Goal: Task Accomplishment & Management: Check status

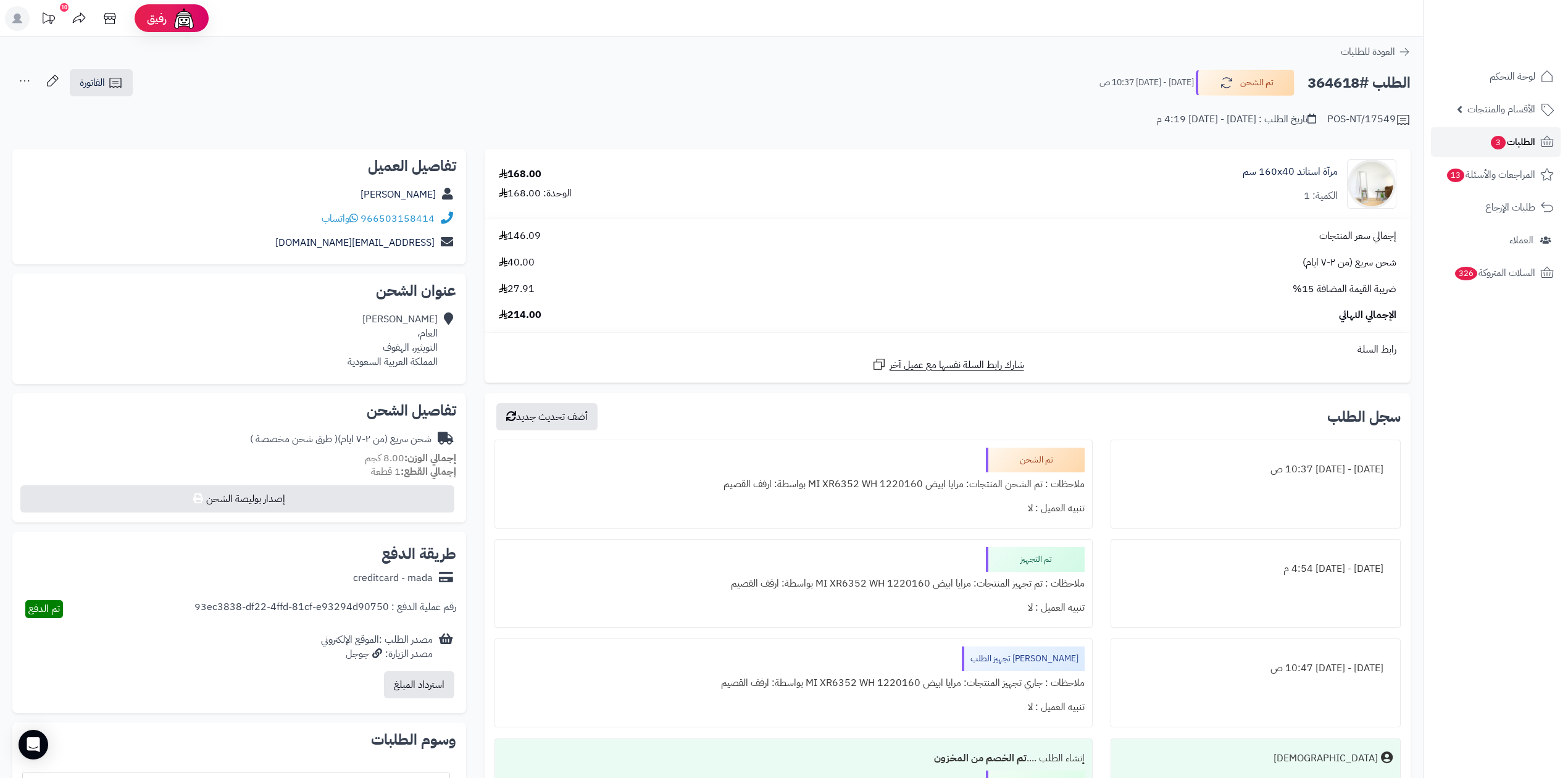
click at [1544, 139] on icon at bounding box center [1547, 142] width 15 height 15
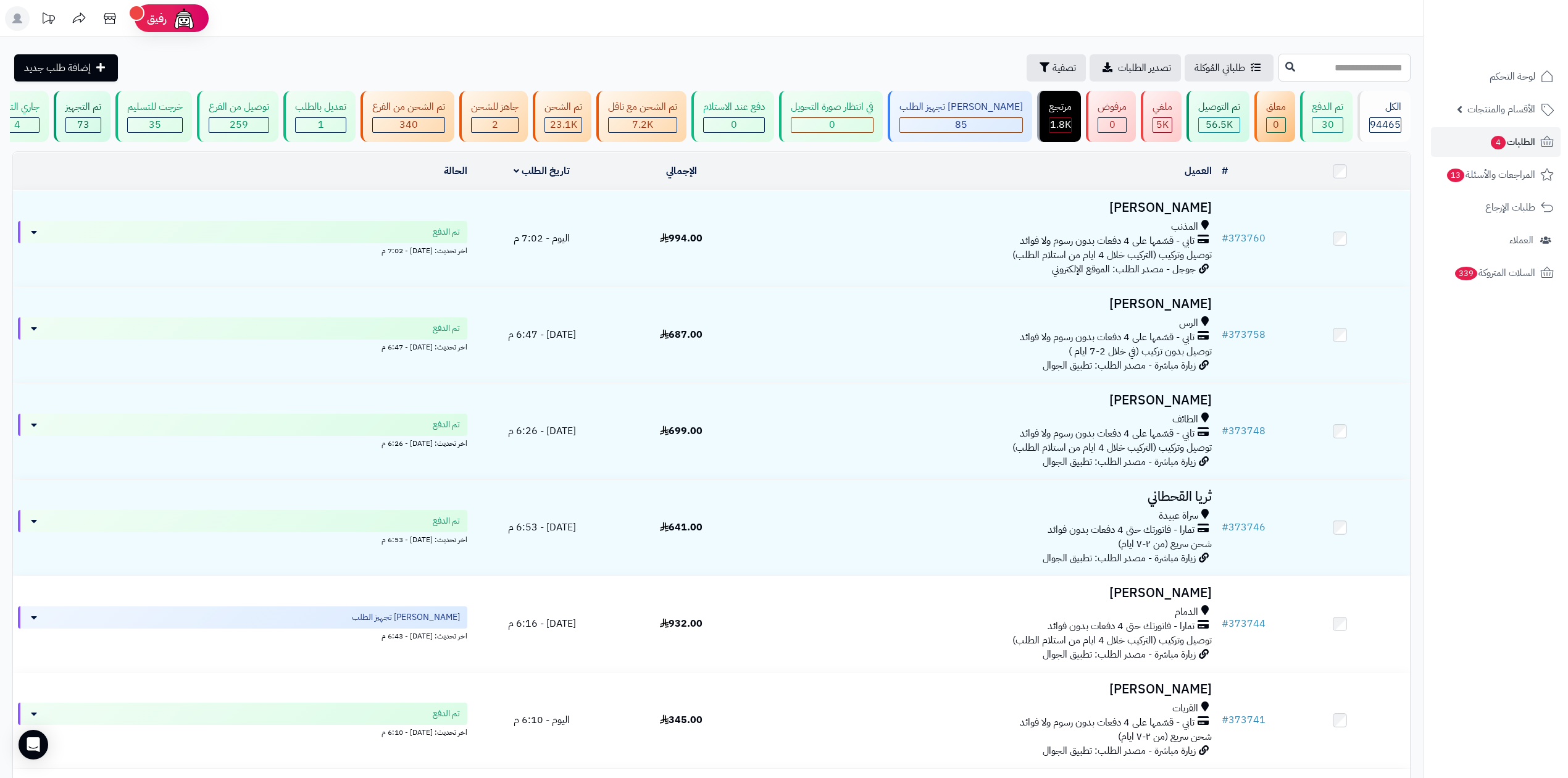
click at [1297, 67] on input "text" at bounding box center [1344, 68] width 132 height 28
paste input "******"
type input "******"
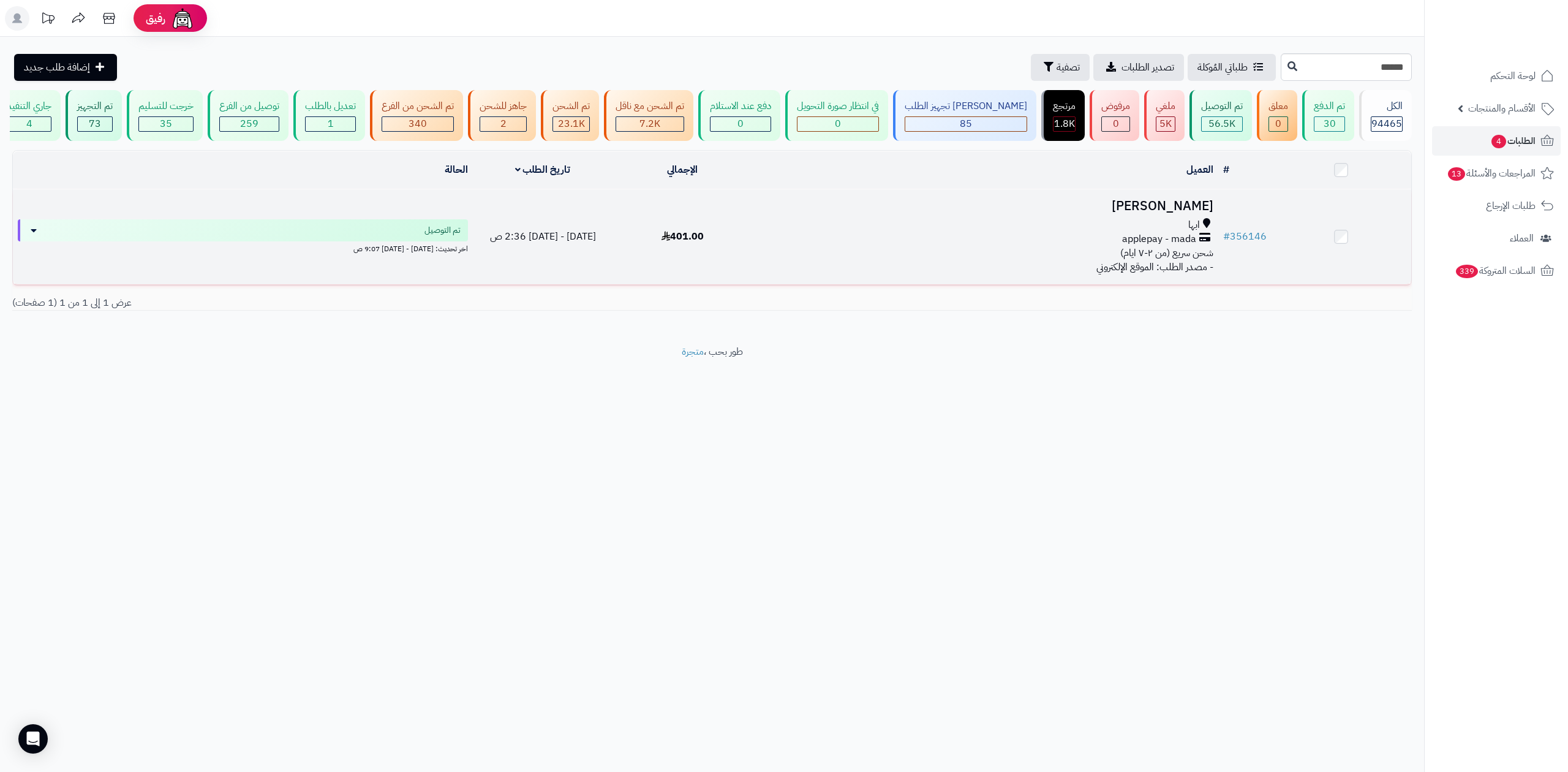
click at [1191, 205] on h3 "نواف خالد" at bounding box center [984, 205] width 456 height 14
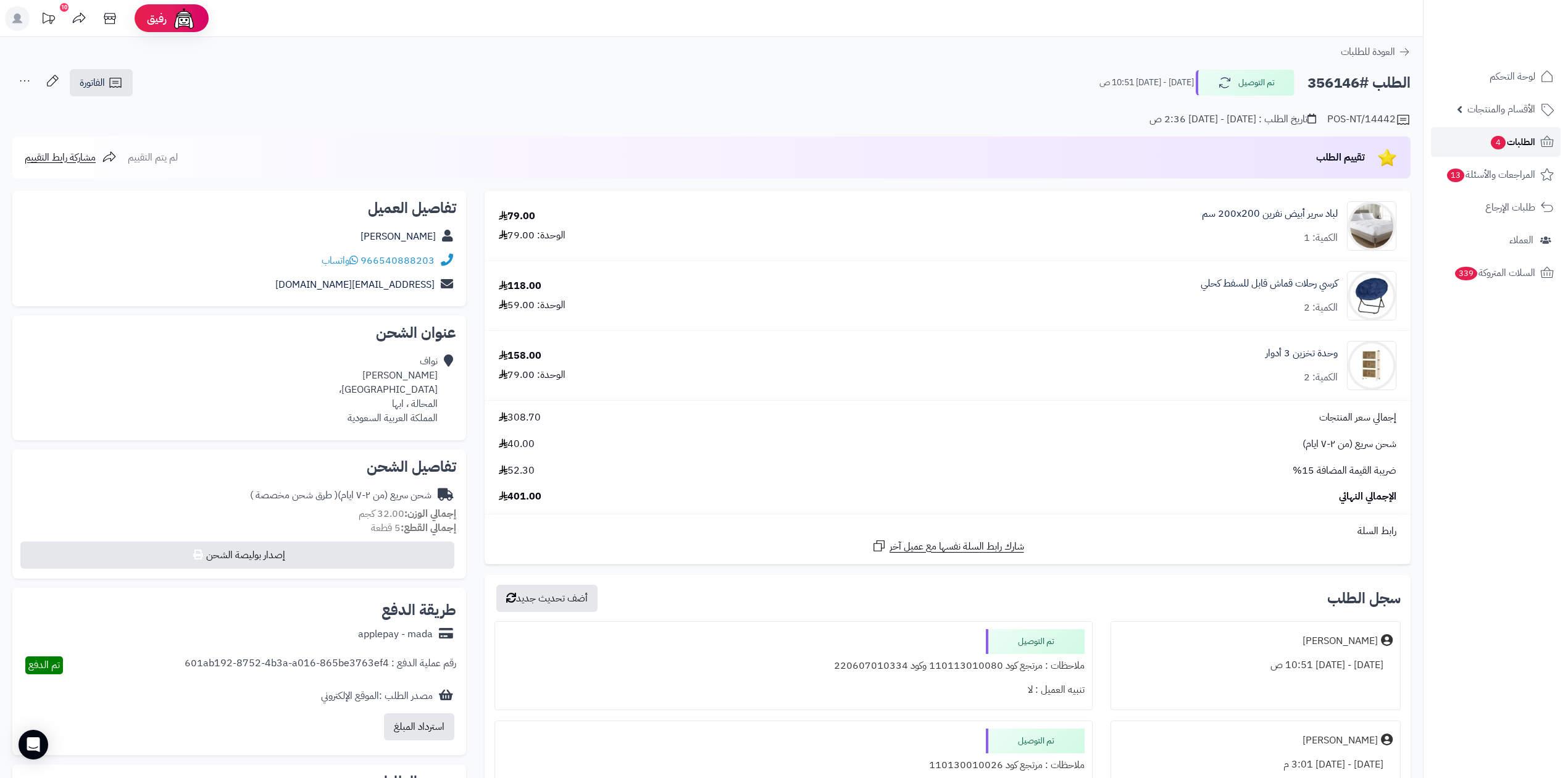
click at [1533, 145] on span "الطلبات 4" at bounding box center [1511, 142] width 45 height 18
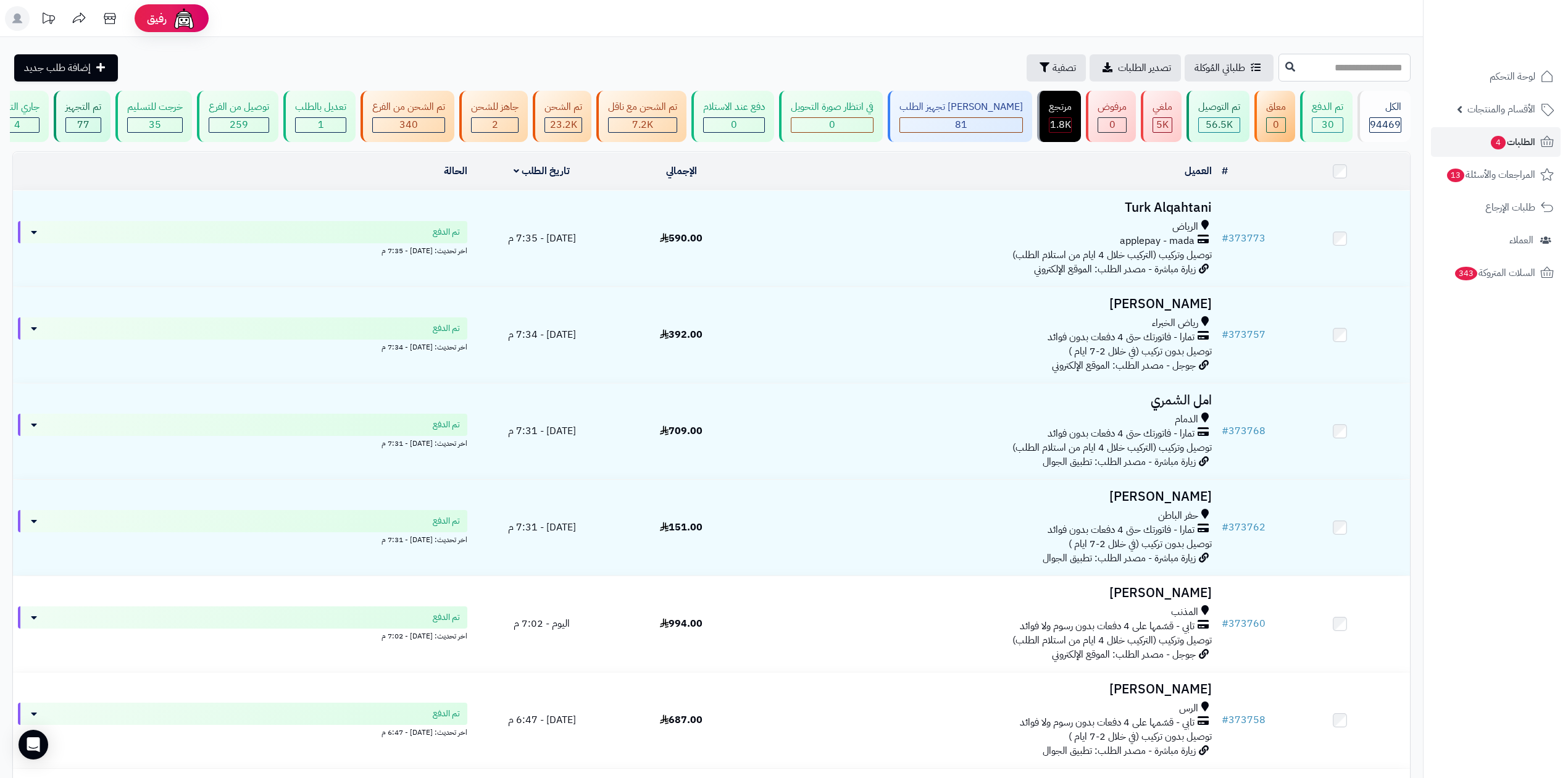
click at [1279, 70] on input "text" at bounding box center [1344, 68] width 132 height 28
click at [1333, 34] on header "رفيق ! الطلبات معالجة مكتمل إرجاع المنتجات العملاء المتواجدون الان 226415 عملاء…" at bounding box center [784, 19] width 1568 height 37
click at [1330, 60] on input "text" at bounding box center [1344, 68] width 132 height 28
type input "******"
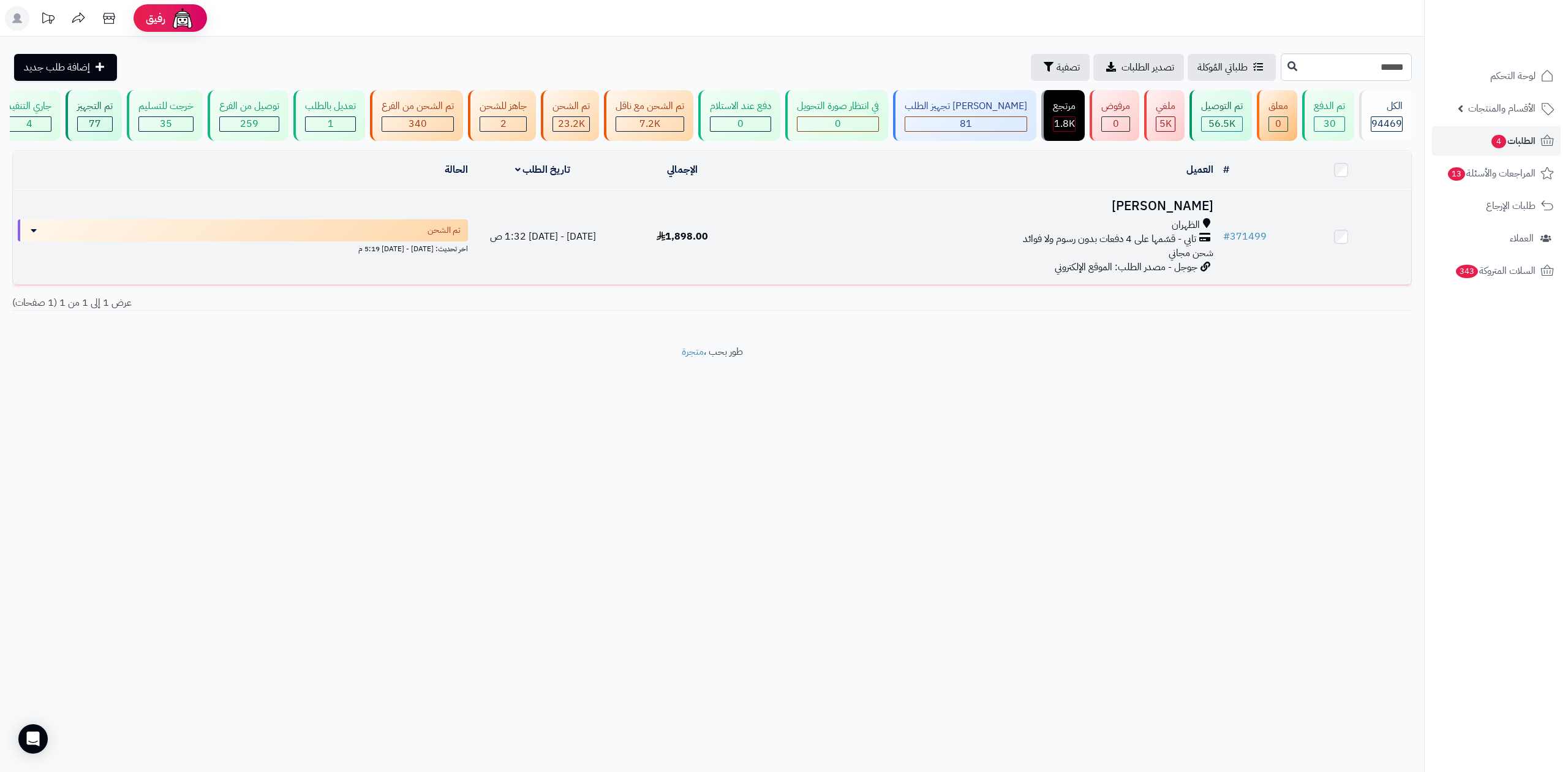
click at [1208, 209] on h3 "معاذ الغامدي" at bounding box center [984, 205] width 456 height 14
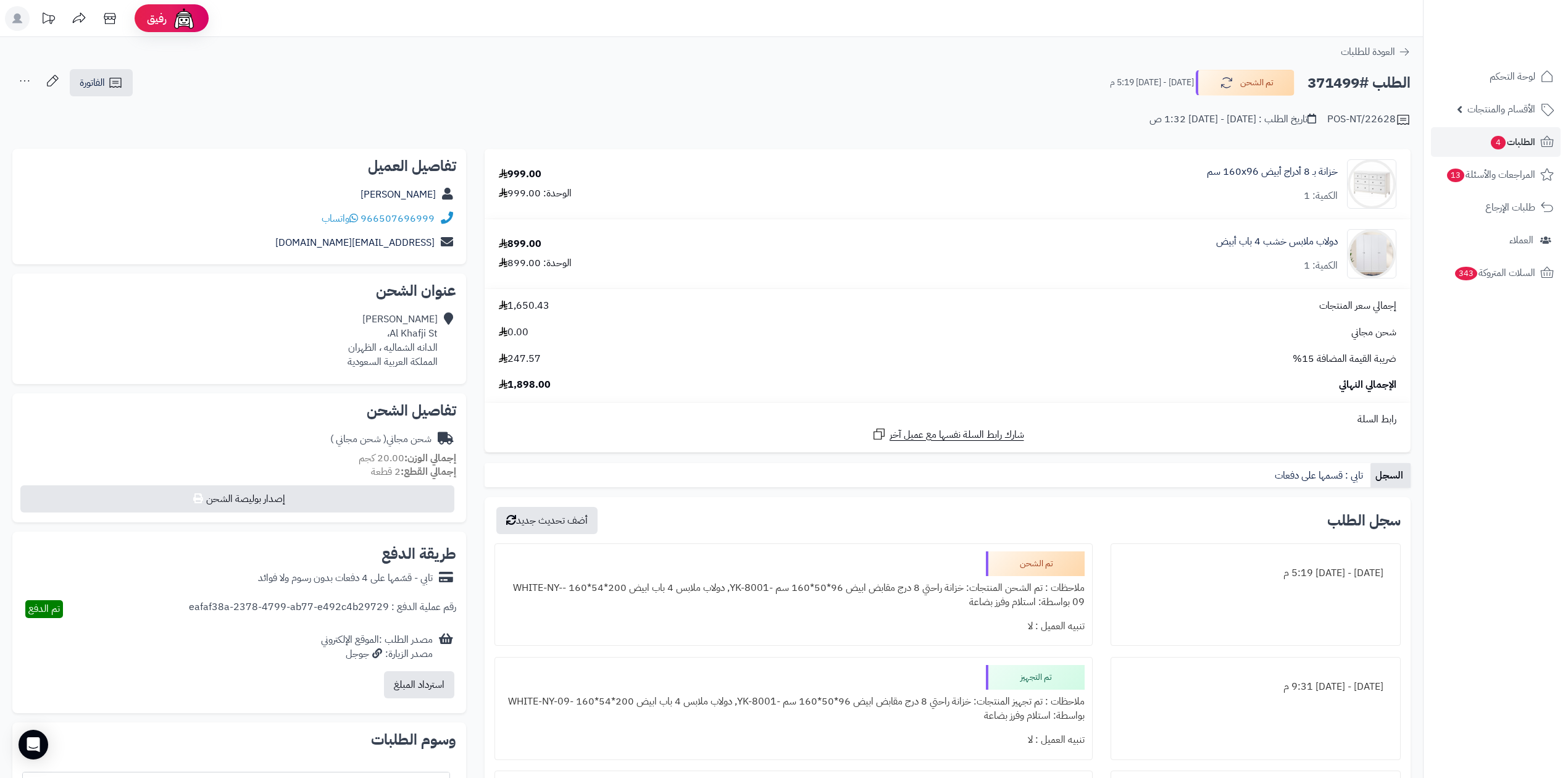
click at [1307, 80] on h2 "الطلب #371499" at bounding box center [1358, 83] width 103 height 25
click at [1326, 85] on h2 "الطلب #371499" at bounding box center [1358, 83] width 103 height 25
copy h2 "371499"
drag, startPoint x: 435, startPoint y: 217, endPoint x: 366, endPoint y: 226, distance: 69.6
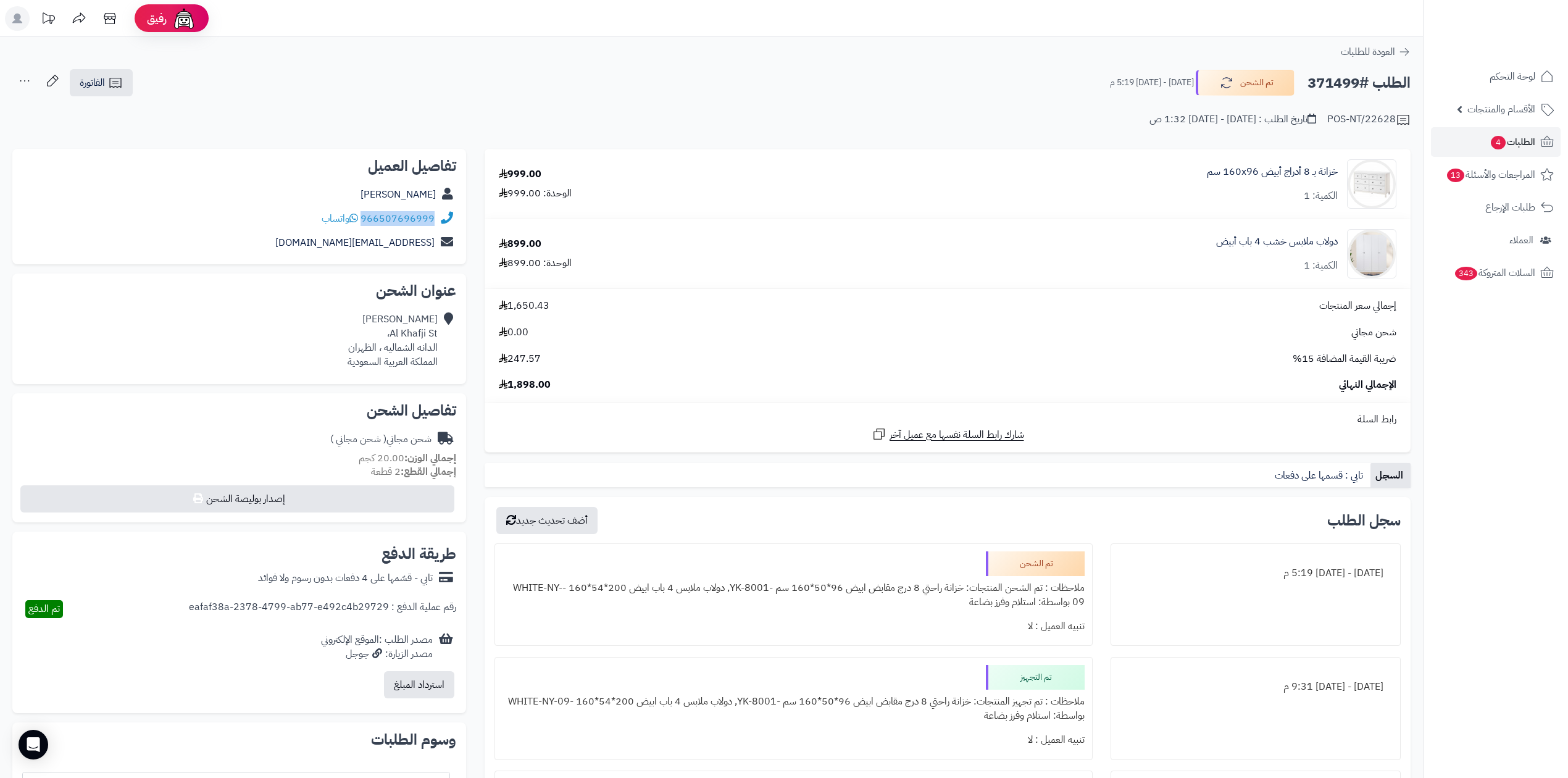
click at [366, 226] on div "966507696999 واتساب" at bounding box center [239, 219] width 434 height 24
copy link "966507696999"
click at [1326, 80] on h2 "الطلب #371499" at bounding box center [1358, 83] width 103 height 25
copy h2 "371499"
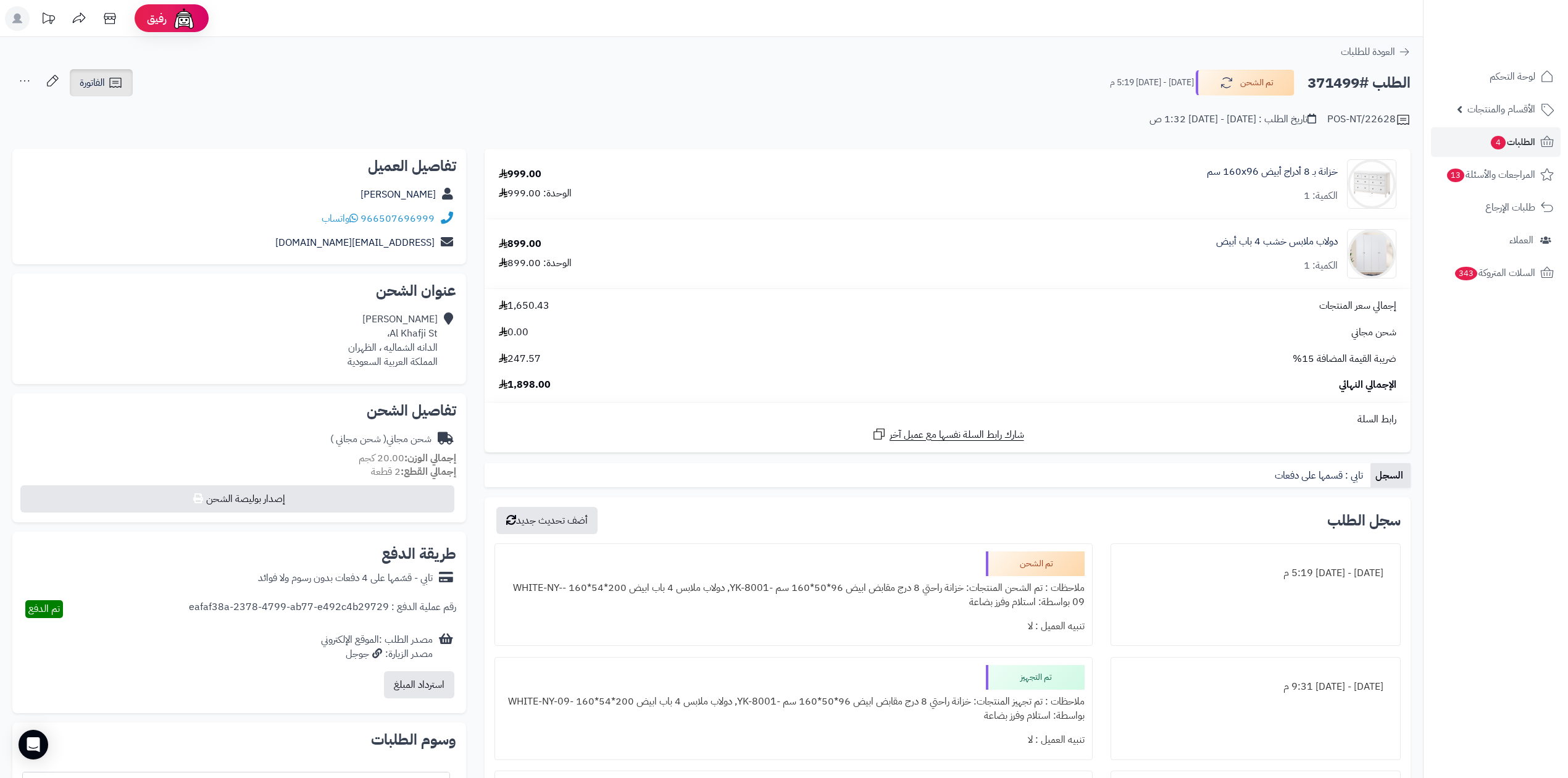
click at [91, 79] on span "الفاتورة" at bounding box center [92, 83] width 25 height 15
click at [176, 115] on link "طباعة الفاتورة" at bounding box center [134, 114] width 132 height 28
copy h2 "371499"
click at [786, 79] on div "الطلب #371499 تم الشحن [DATE] - [DATE] 5:19 م الفاتورة طباعة الفاتورة إرسال الف…" at bounding box center [711, 83] width 1398 height 29
